Goal: Navigation & Orientation: Find specific page/section

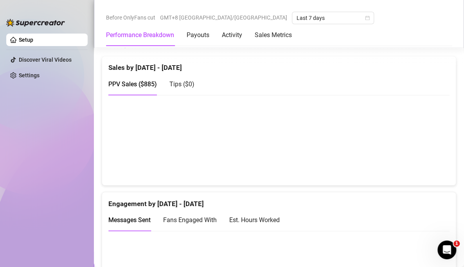
scroll to position [446, 0]
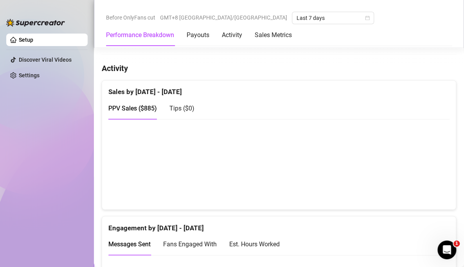
scroll to position [419, 0]
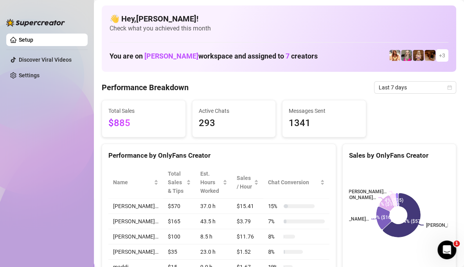
click at [71, 115] on ul "Setup Discover Viral Videos Settings" at bounding box center [46, 143] width 81 height 227
